Goal: Information Seeking & Learning: Learn about a topic

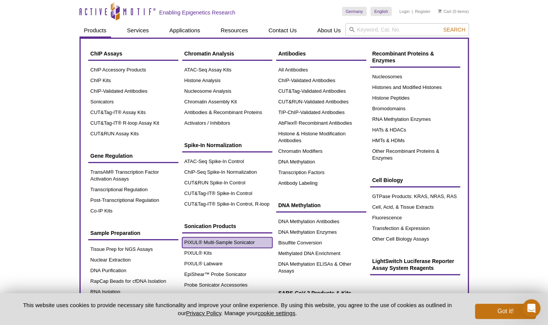
click at [225, 239] on link "PIXUL® Multi-Sample Sonicator" at bounding box center [227, 242] width 90 height 11
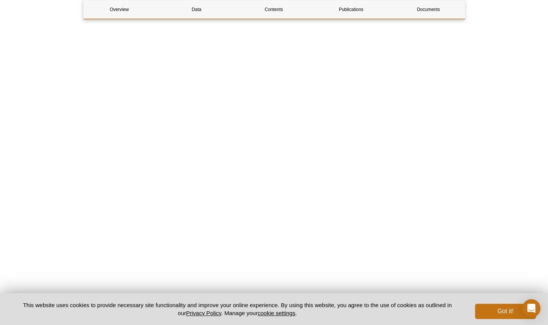
scroll to position [1726, 0]
